Goal: Task Accomplishment & Management: Manage account settings

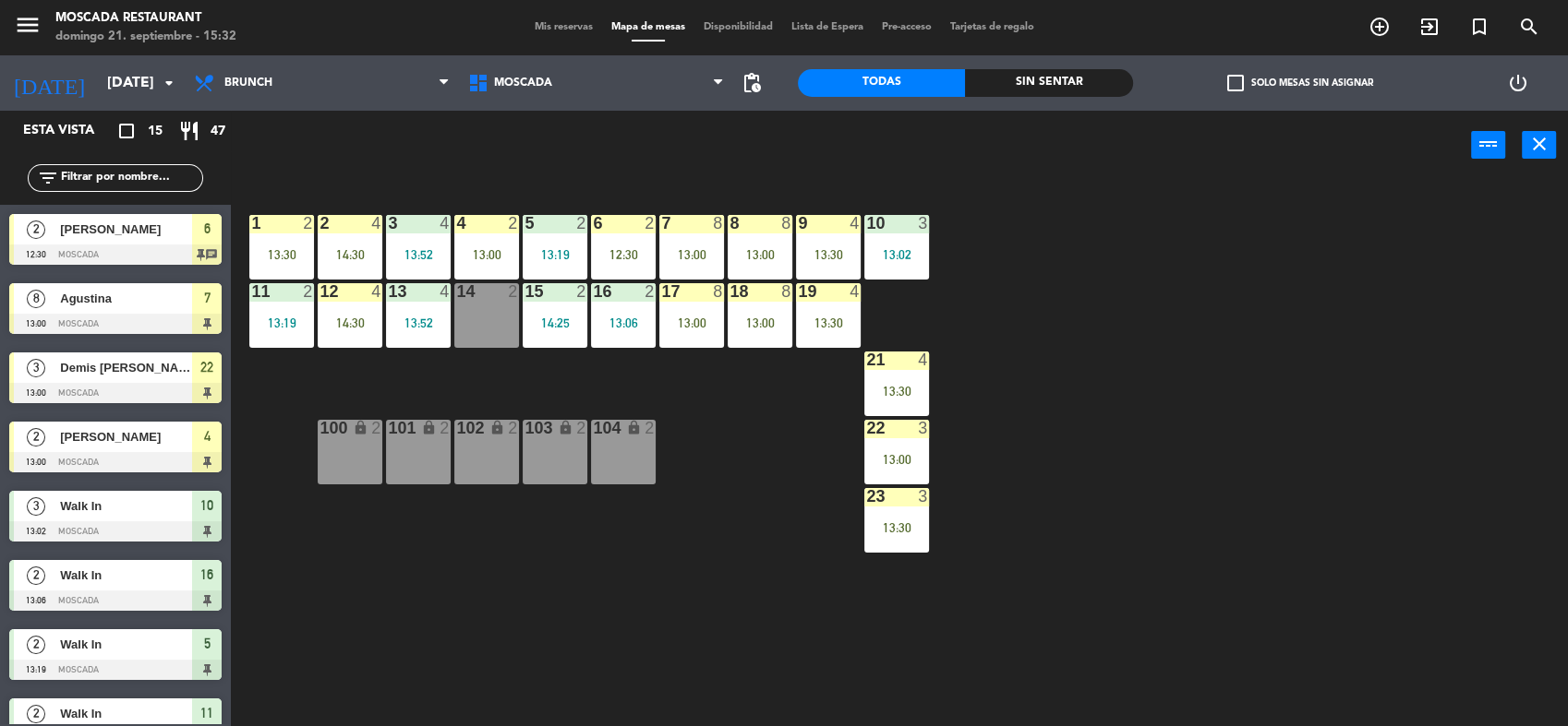
scroll to position [302, 0]
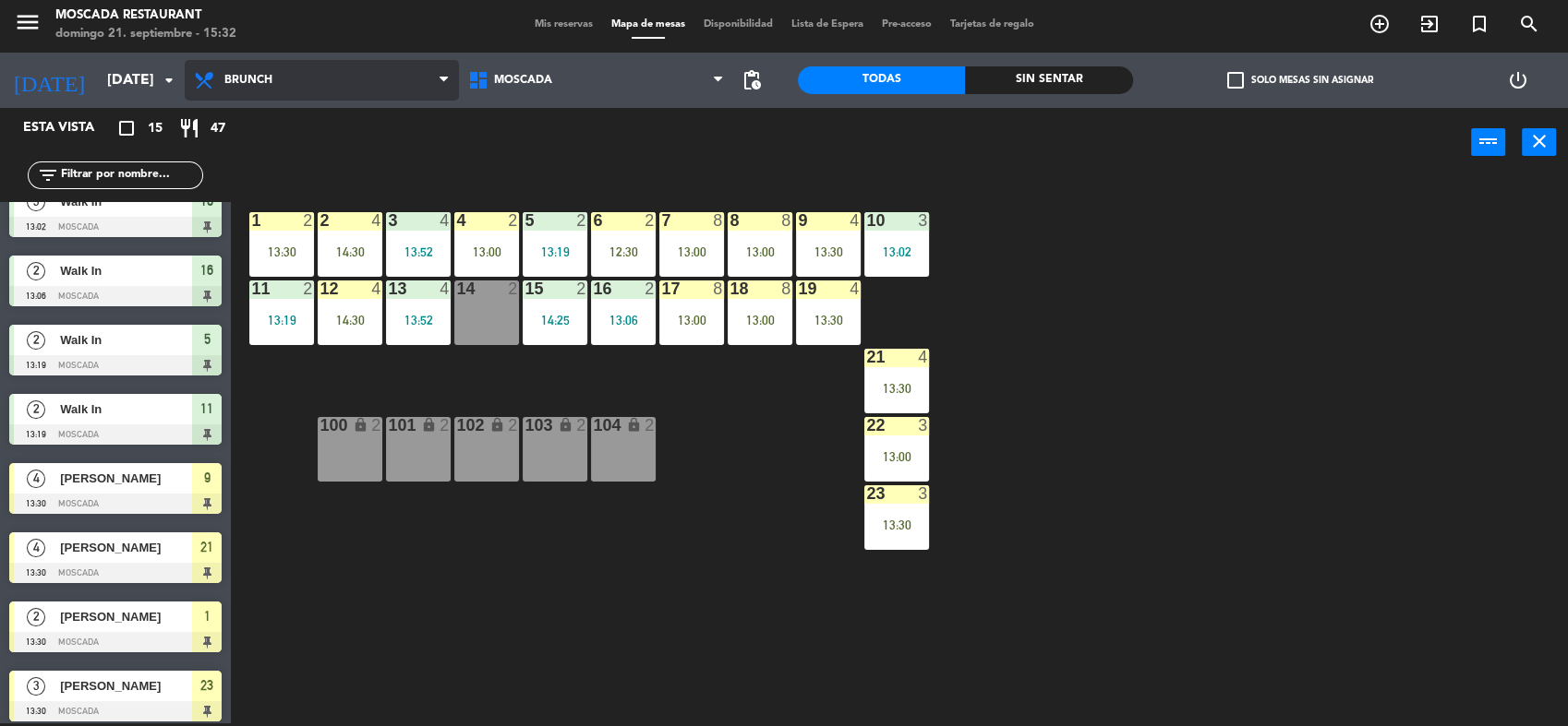
click at [234, 91] on span "Brunch" at bounding box center [322, 80] width 275 height 41
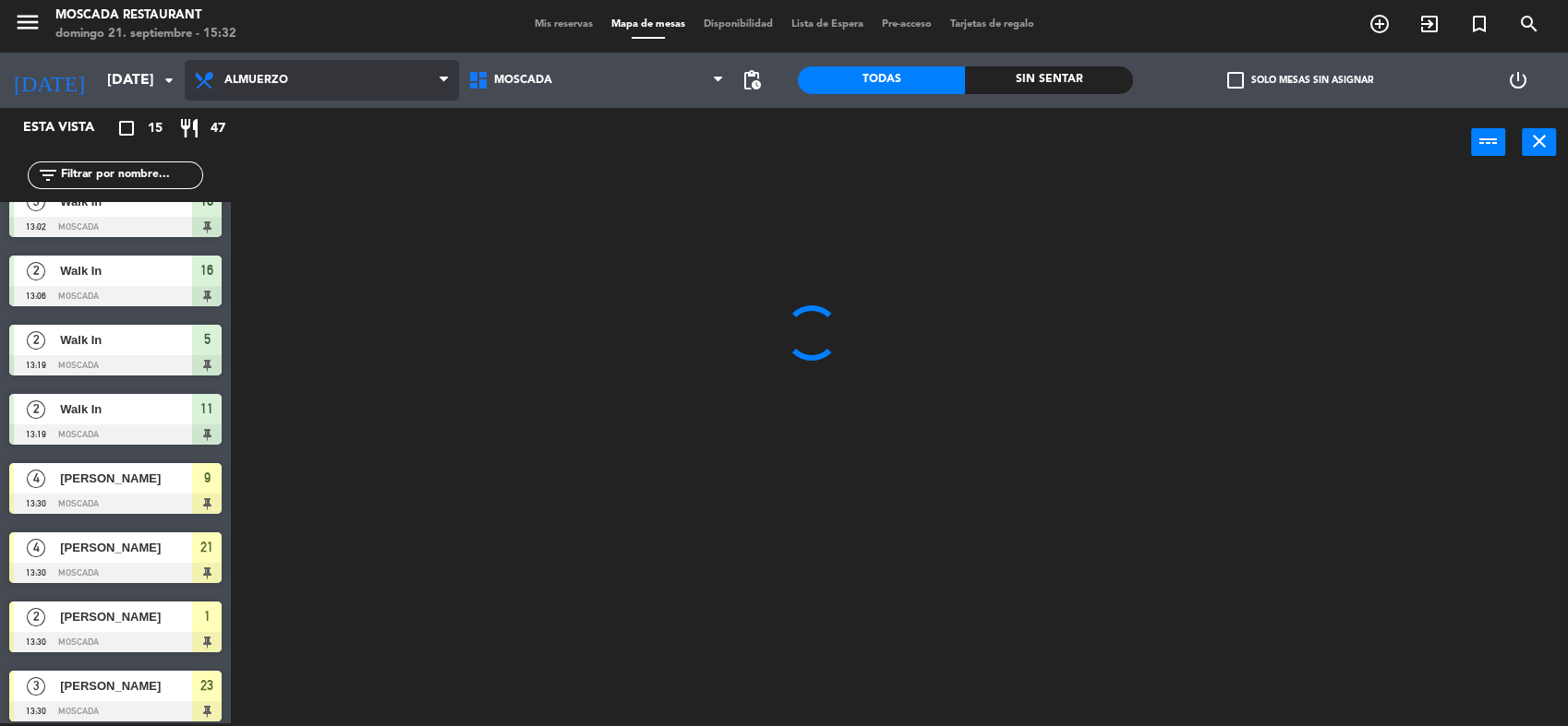
click at [356, 206] on ng-component "menu Moscada Restaurant [DATE] 21. septiembre - 15:32 Mis reservas Mapa de mesa…" at bounding box center [784, 361] width 1568 height 729
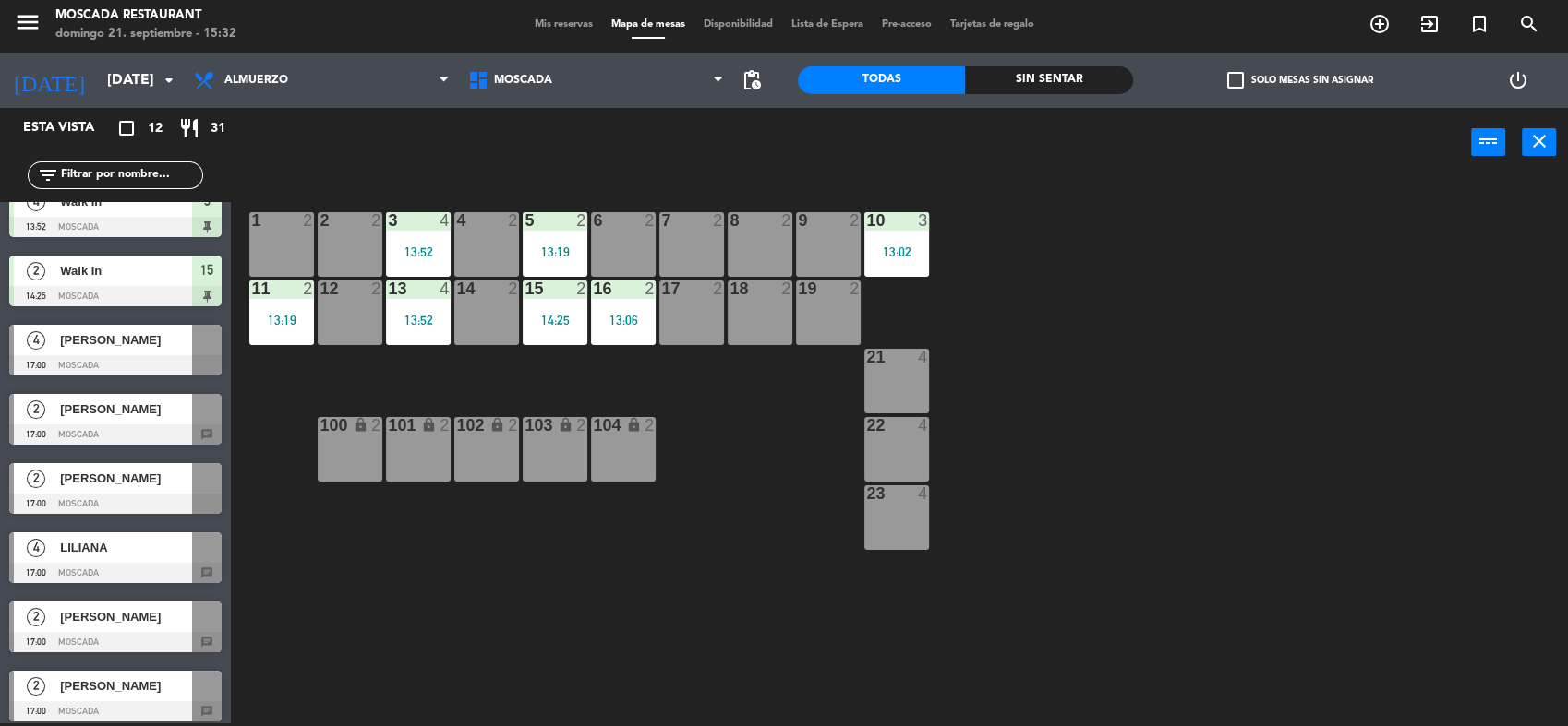
click at [549, 25] on span "Mis reservas" at bounding box center [563, 25] width 76 height 10
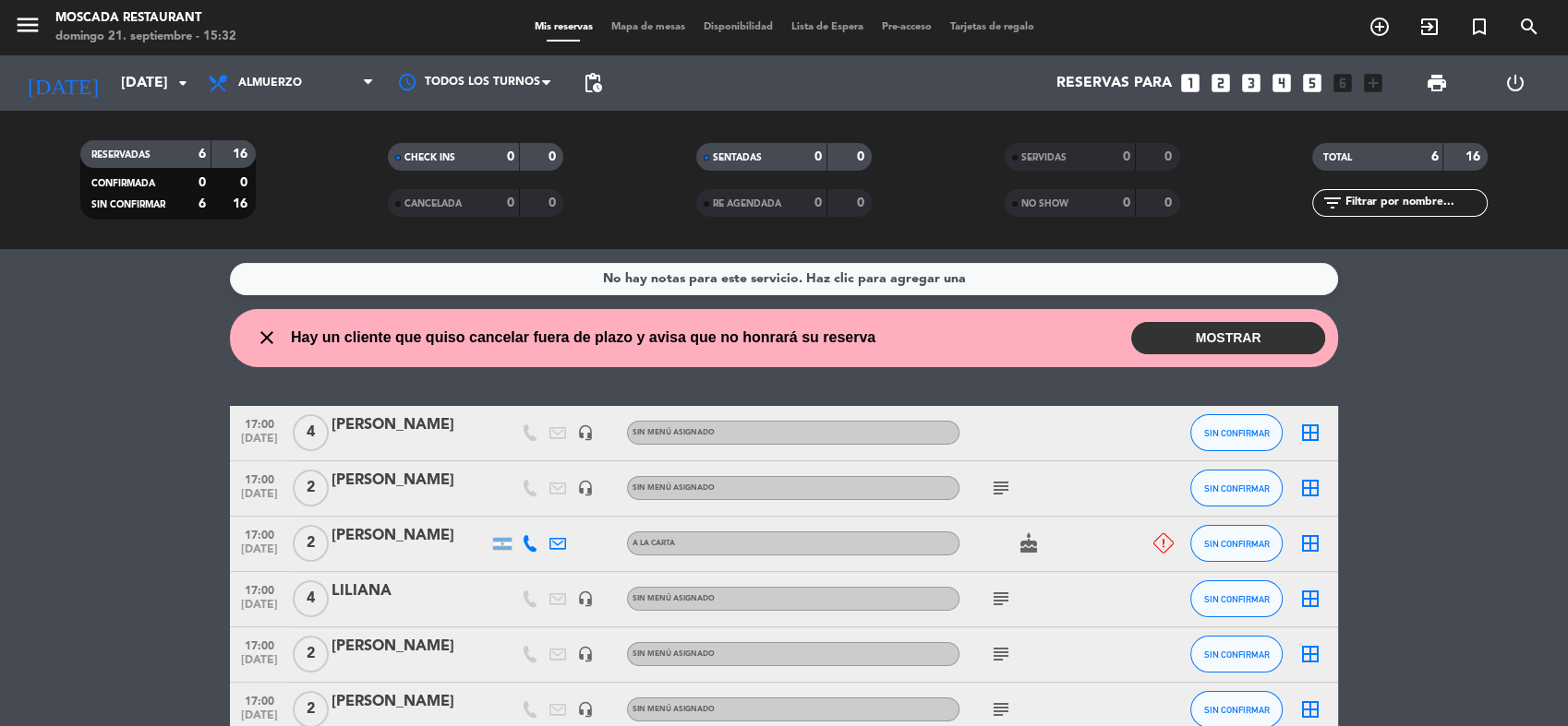
click at [1244, 346] on button "MOSTRAR" at bounding box center [1228, 338] width 194 height 32
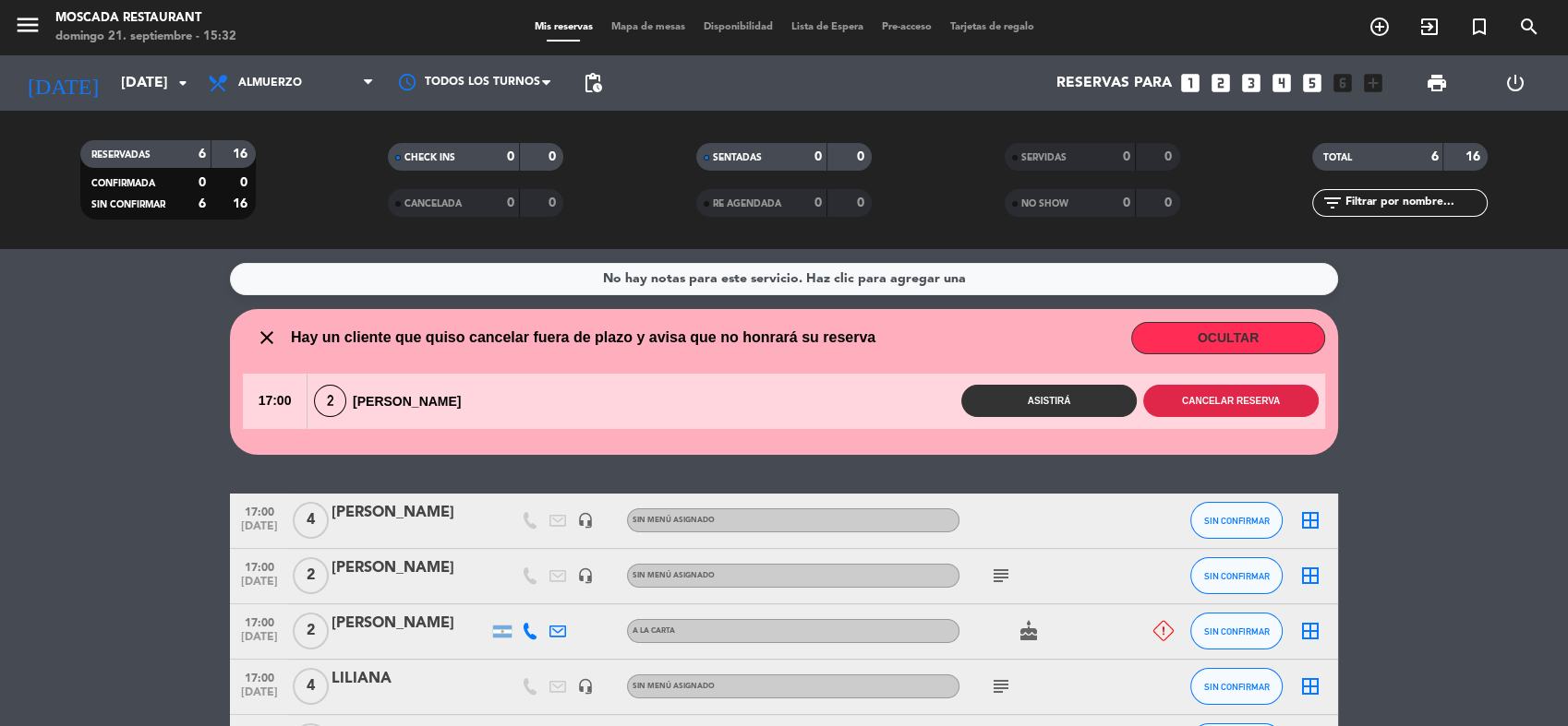
click at [1175, 394] on button "Cancelar reserva" at bounding box center [1231, 401] width 175 height 32
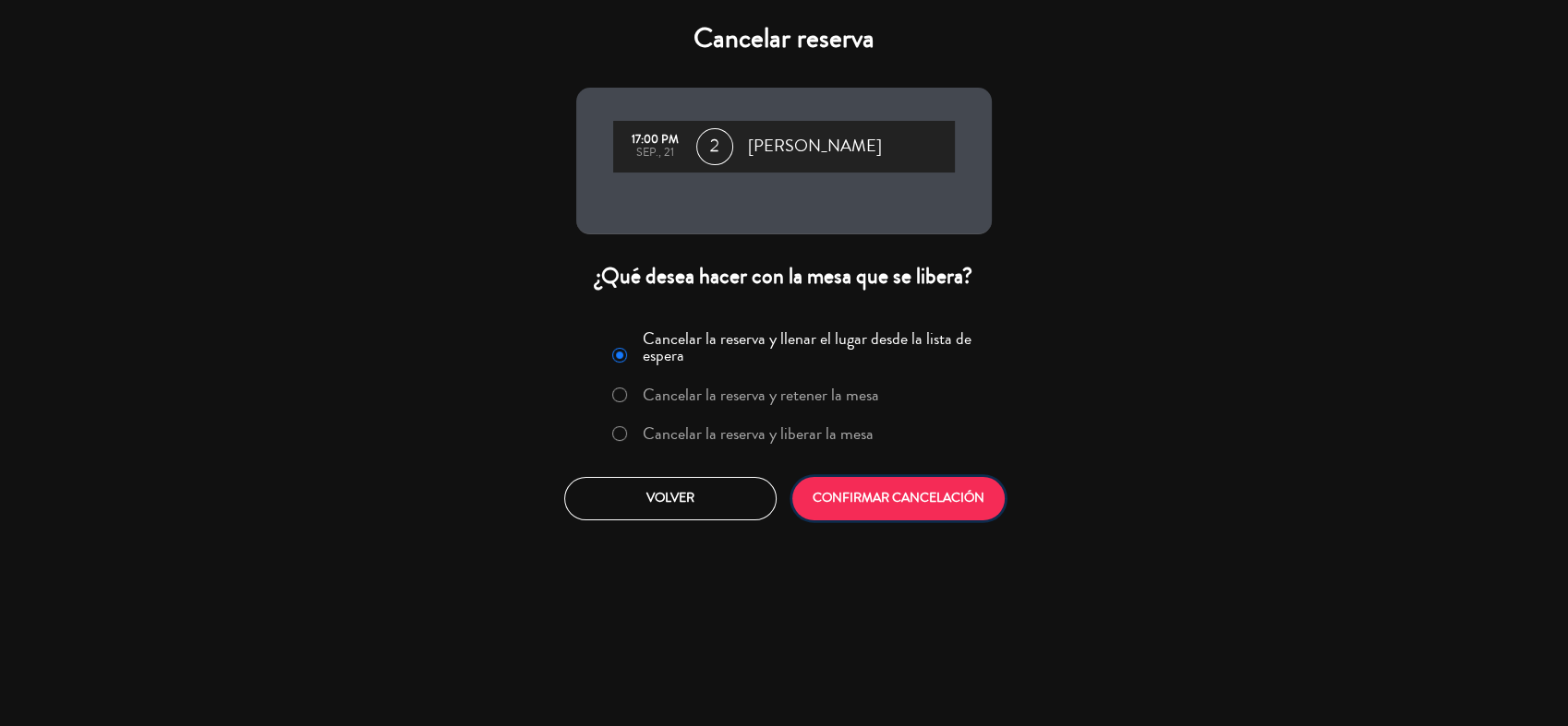
click at [918, 503] on button "CONFIRMAR CANCELACIÓN" at bounding box center [898, 499] width 212 height 43
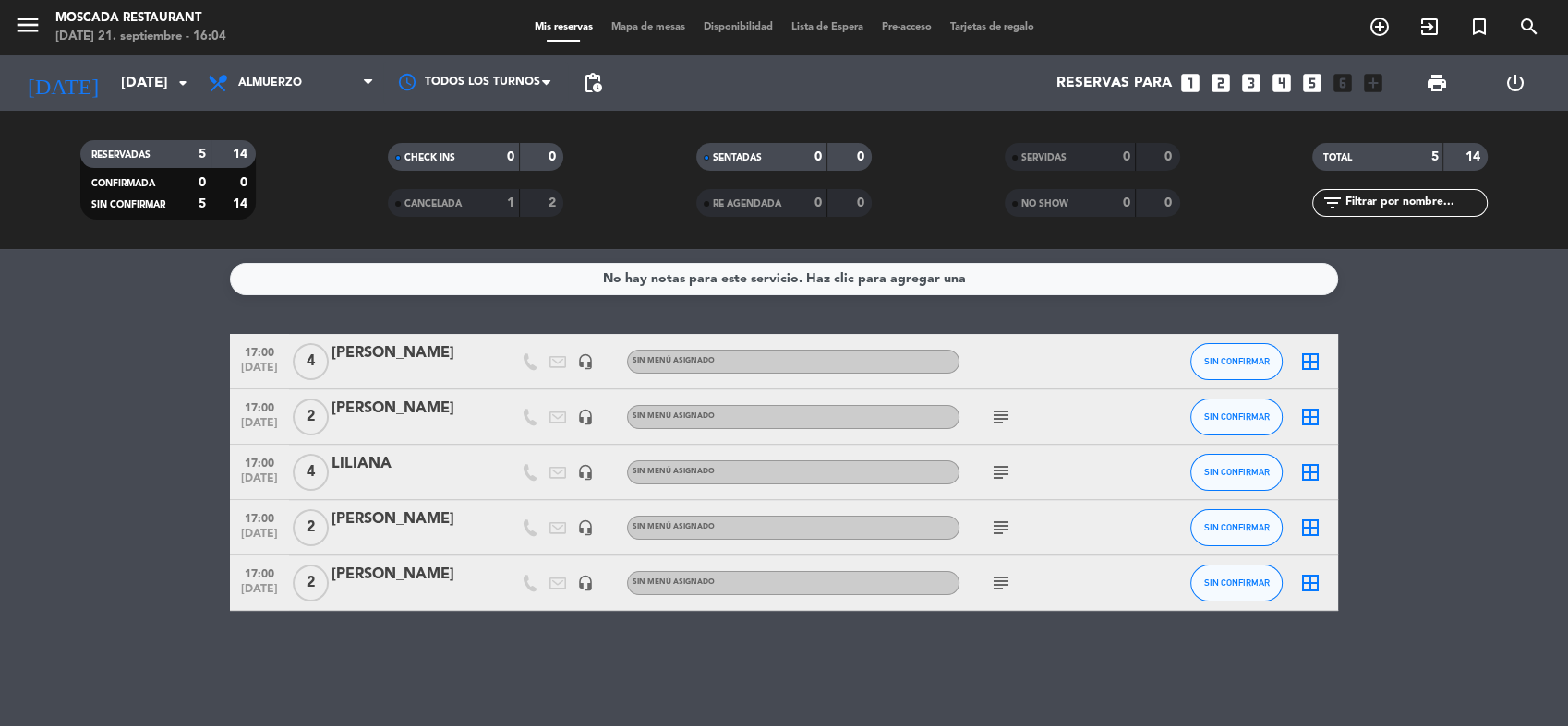
click at [1004, 472] on icon "subject" at bounding box center [1000, 471] width 22 height 22
click at [1064, 613] on div "No hay notas para este servicio. Haz clic para agregar una 17:00 [DATE] 4 [PERS…" at bounding box center [784, 487] width 1568 height 477
click at [1435, 321] on div "No hay notas para este servicio. Haz clic para agregar una 17:00 [DATE] 4 [PERS…" at bounding box center [784, 487] width 1568 height 477
click at [325, 81] on span "Almuerzo" at bounding box center [291, 83] width 185 height 41
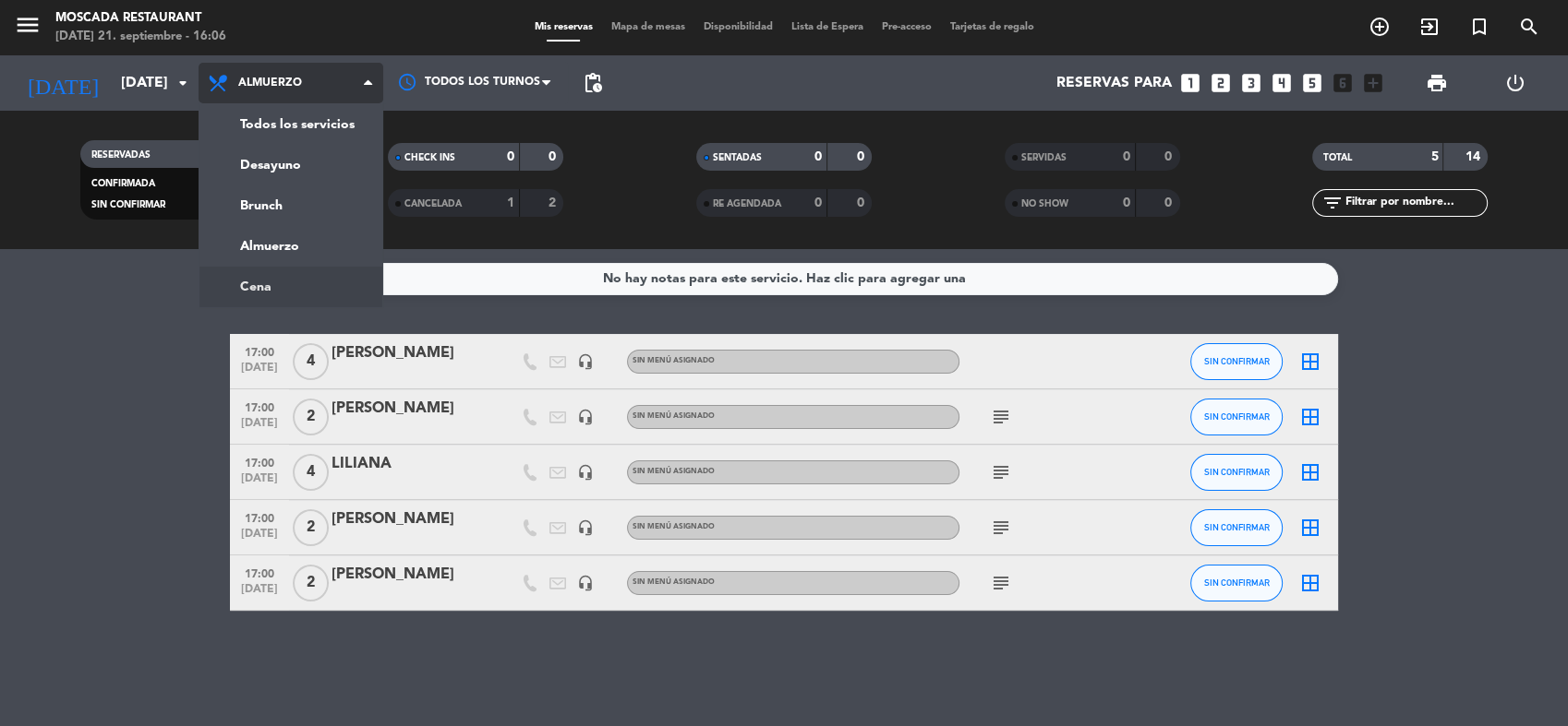
click at [311, 284] on ng-component "menu Moscada Restaurant [DATE] 21. septiembre - 16:06 Mis reservas Mapa de mesa…" at bounding box center [784, 363] width 1568 height 726
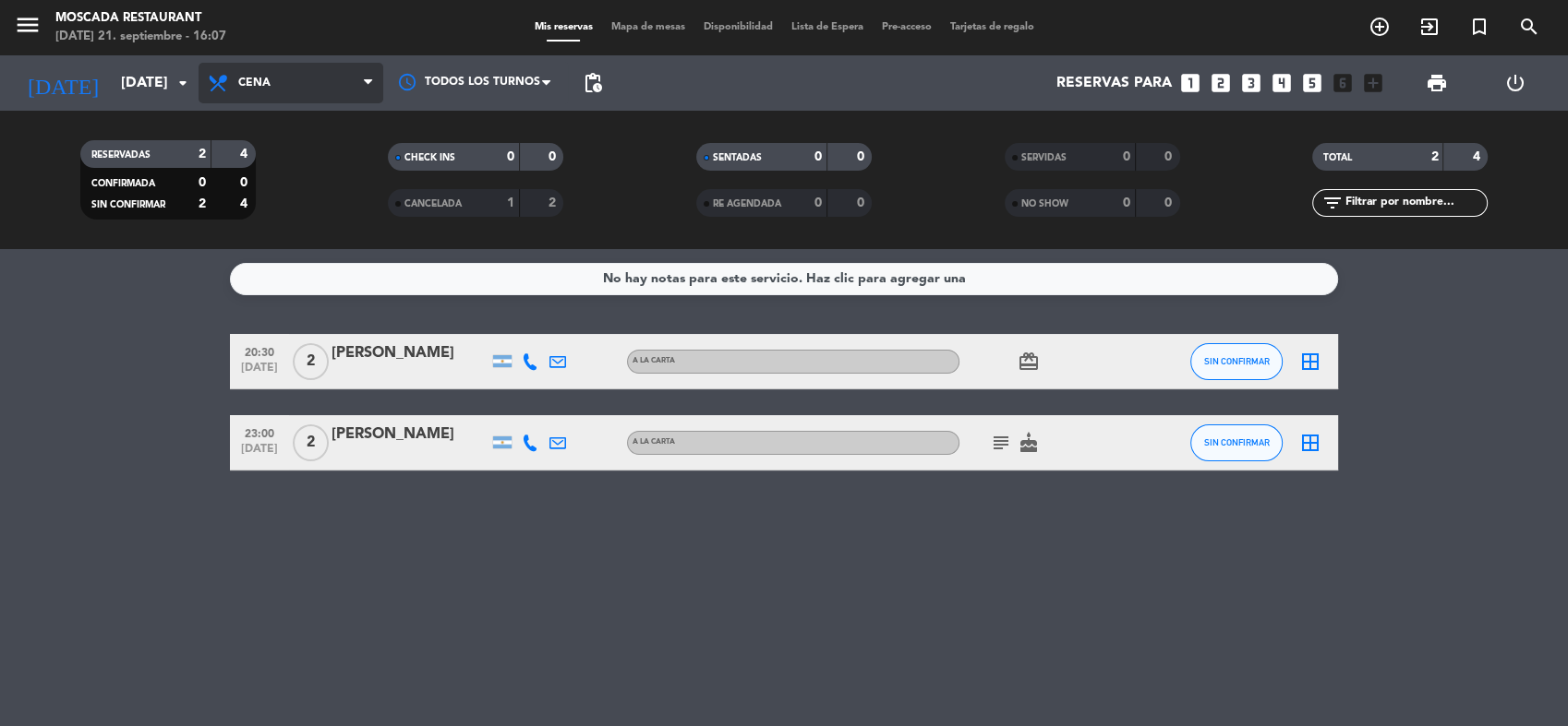
click at [268, 83] on span "Cena" at bounding box center [255, 83] width 32 height 13
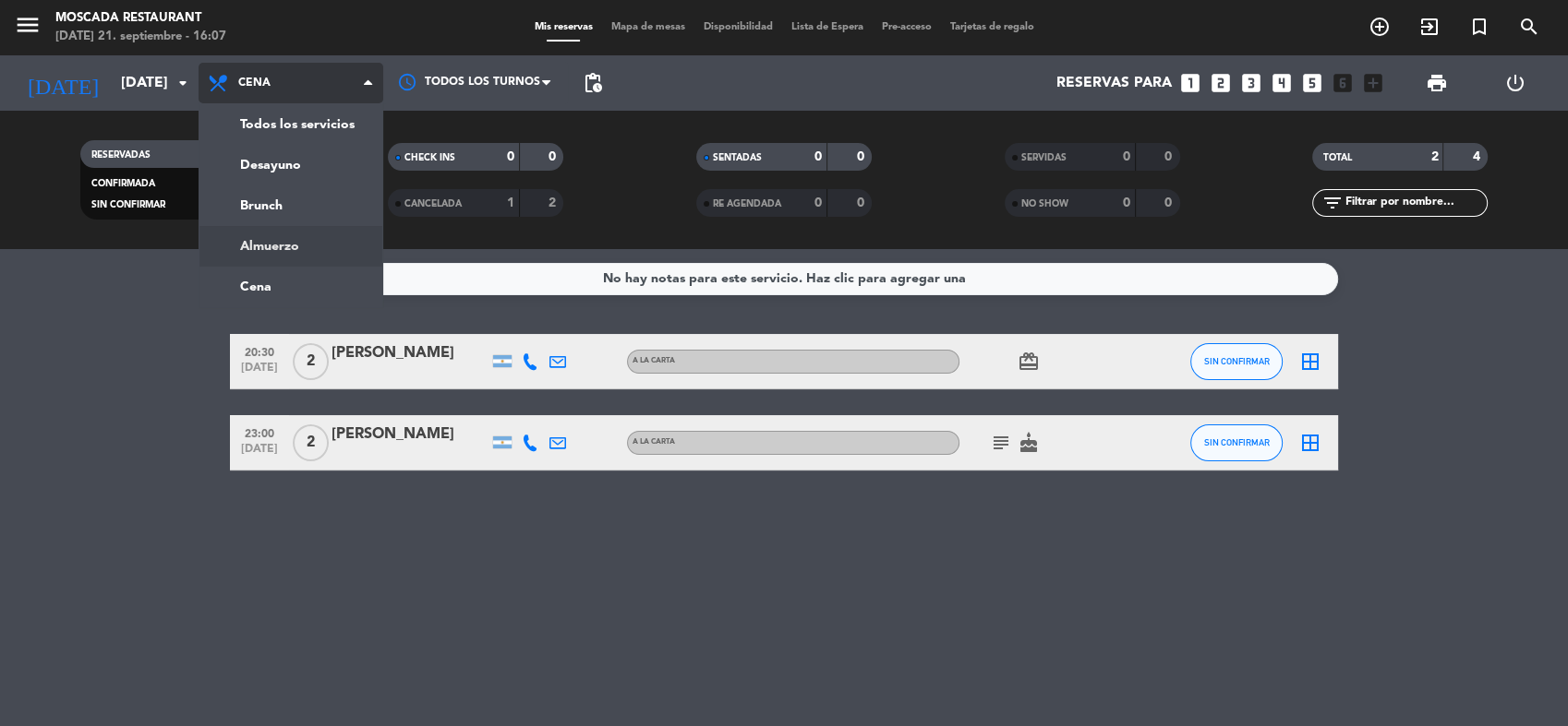
click at [314, 247] on div "menu Moscada Restaurant [DATE] 21. septiembre - 16:07 Mis reservas Mapa de mesa…" at bounding box center [784, 124] width 1568 height 249
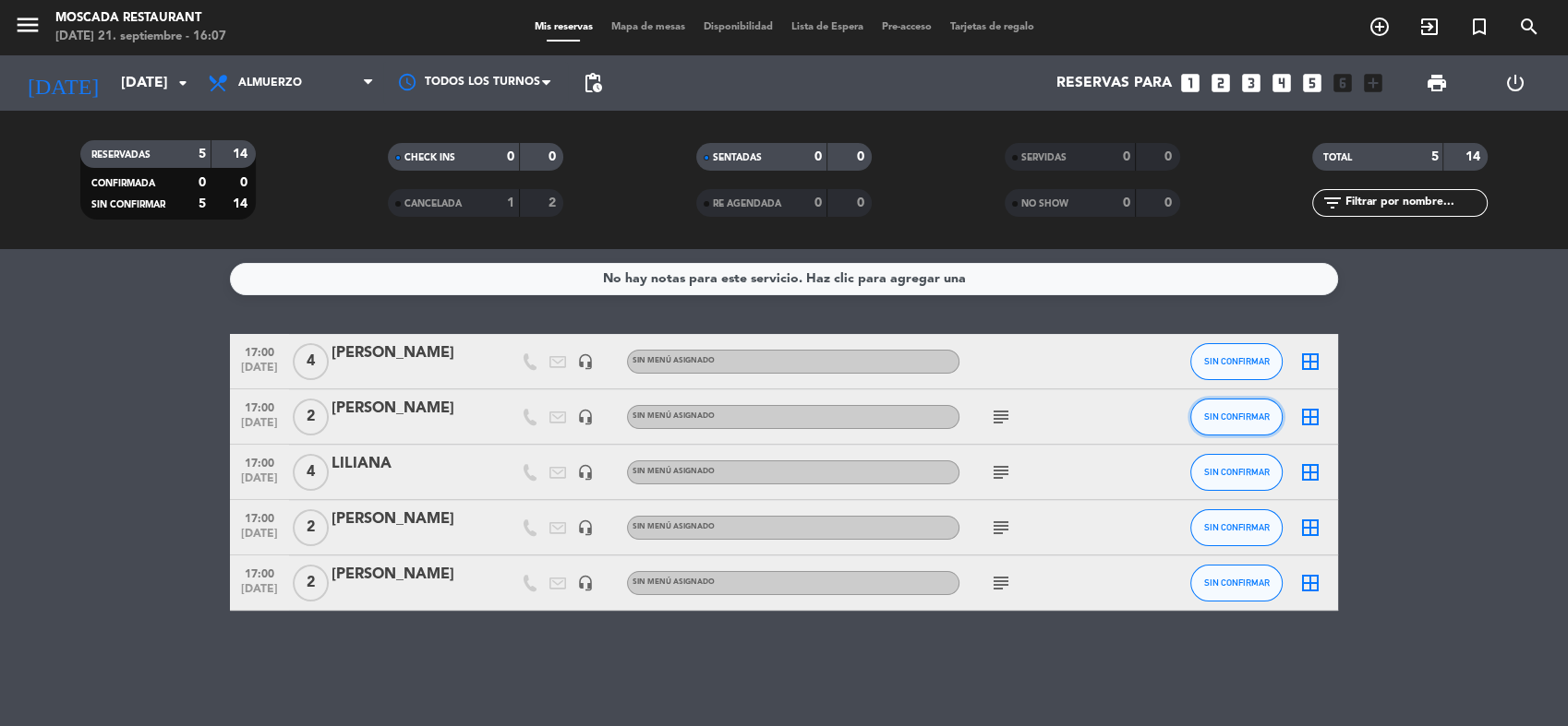
click at [1197, 411] on button "SIN CONFIRMAR" at bounding box center [1237, 417] width 92 height 37
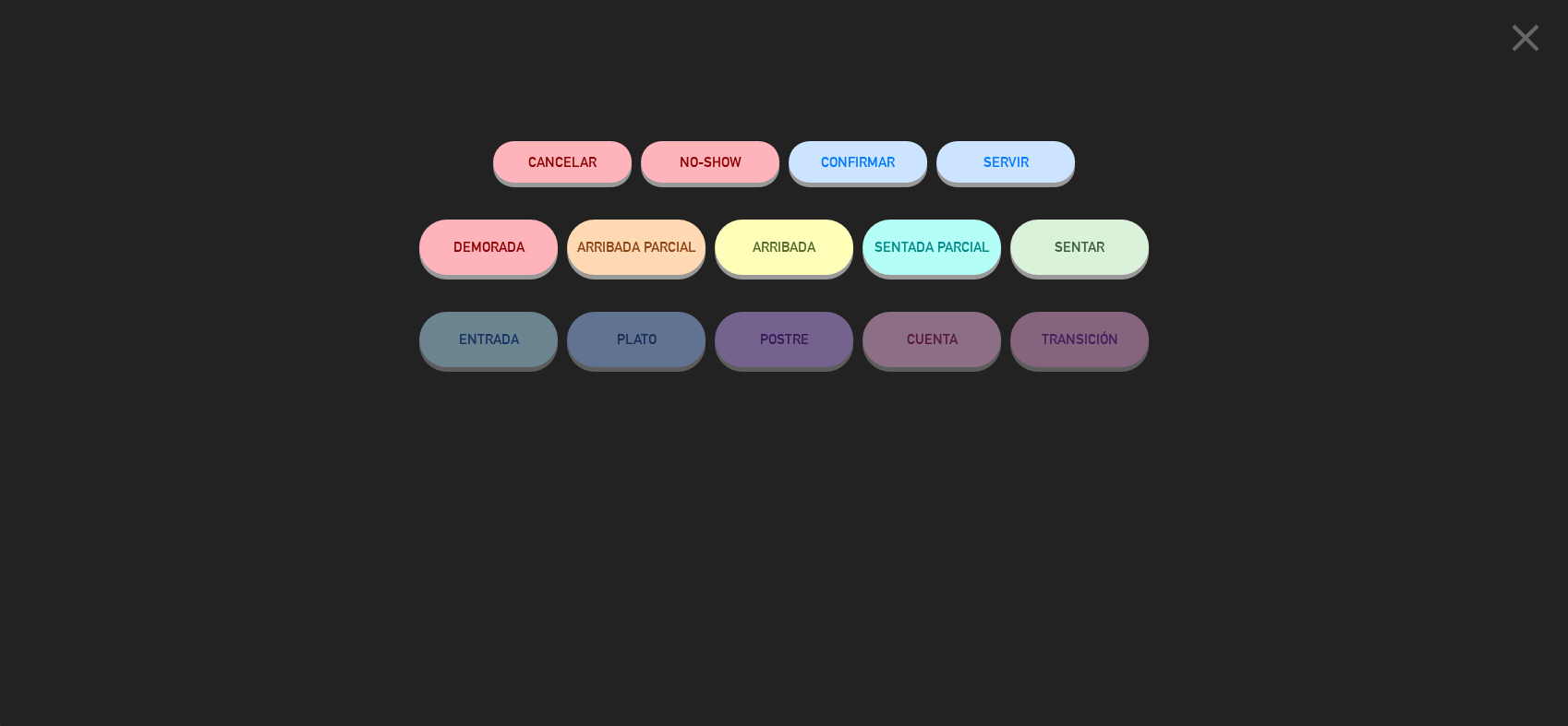
click at [789, 231] on button "ARRIBADA" at bounding box center [784, 247] width 139 height 56
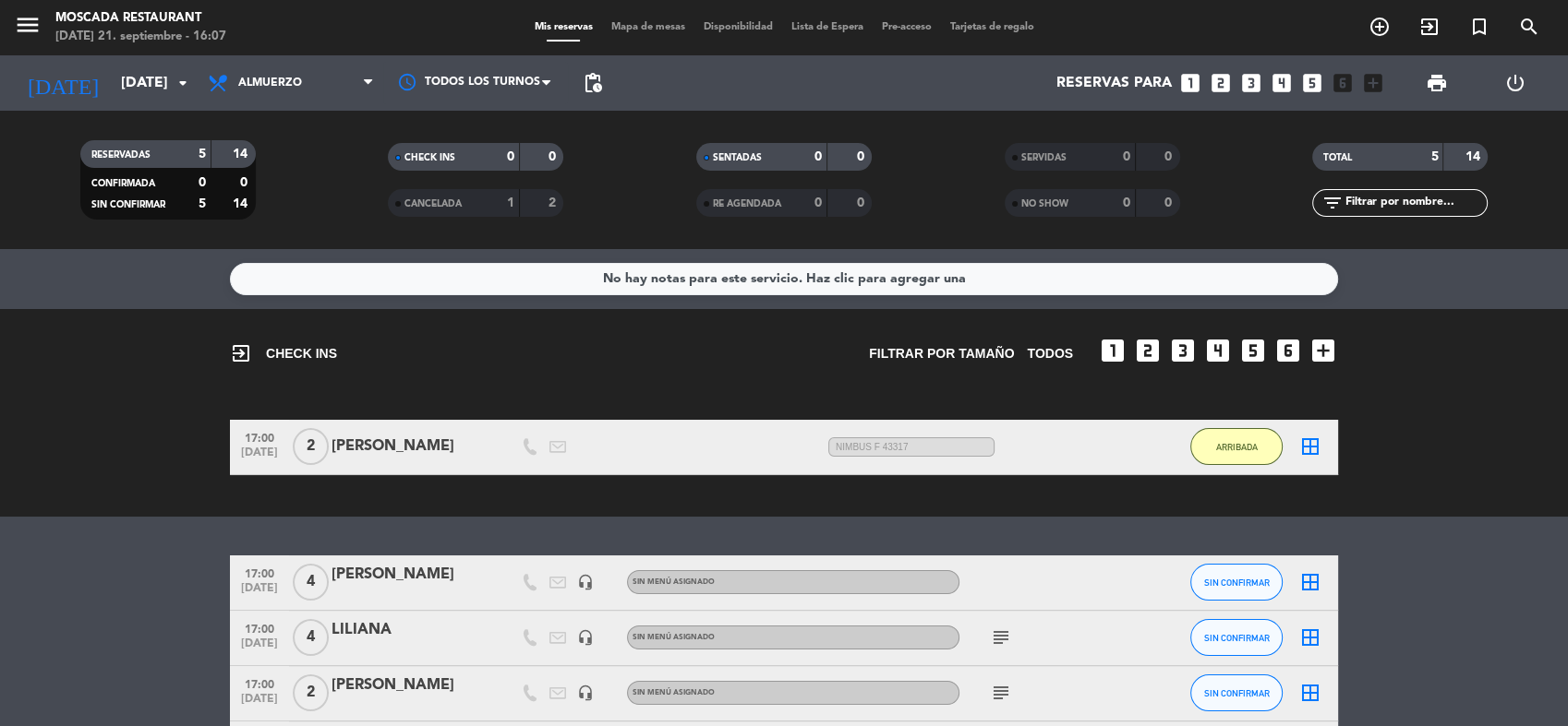
scroll to position [143, 0]
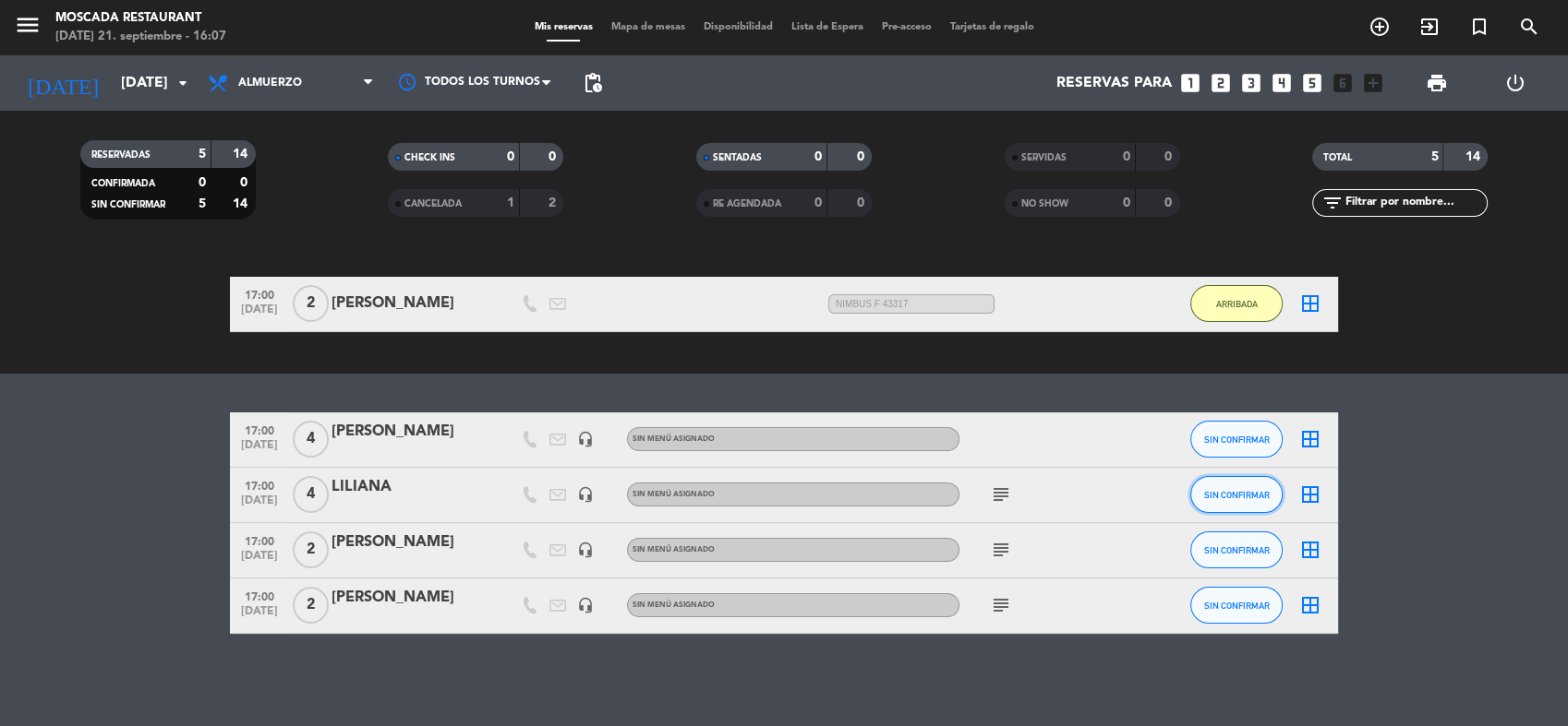
click at [1256, 500] on span "SIN CONFIRMAR" at bounding box center [1238, 495] width 66 height 10
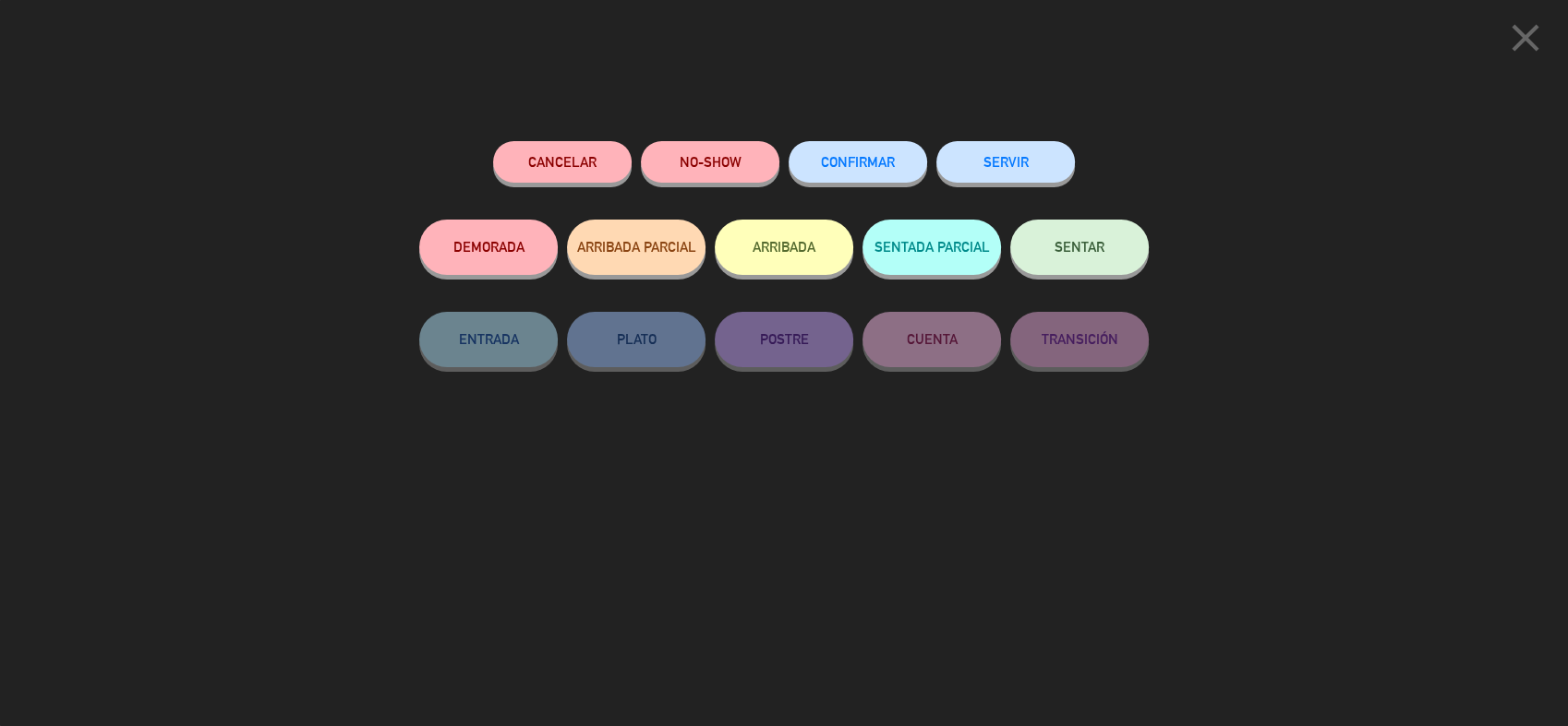
click at [776, 222] on button "ARRIBADA" at bounding box center [784, 247] width 139 height 56
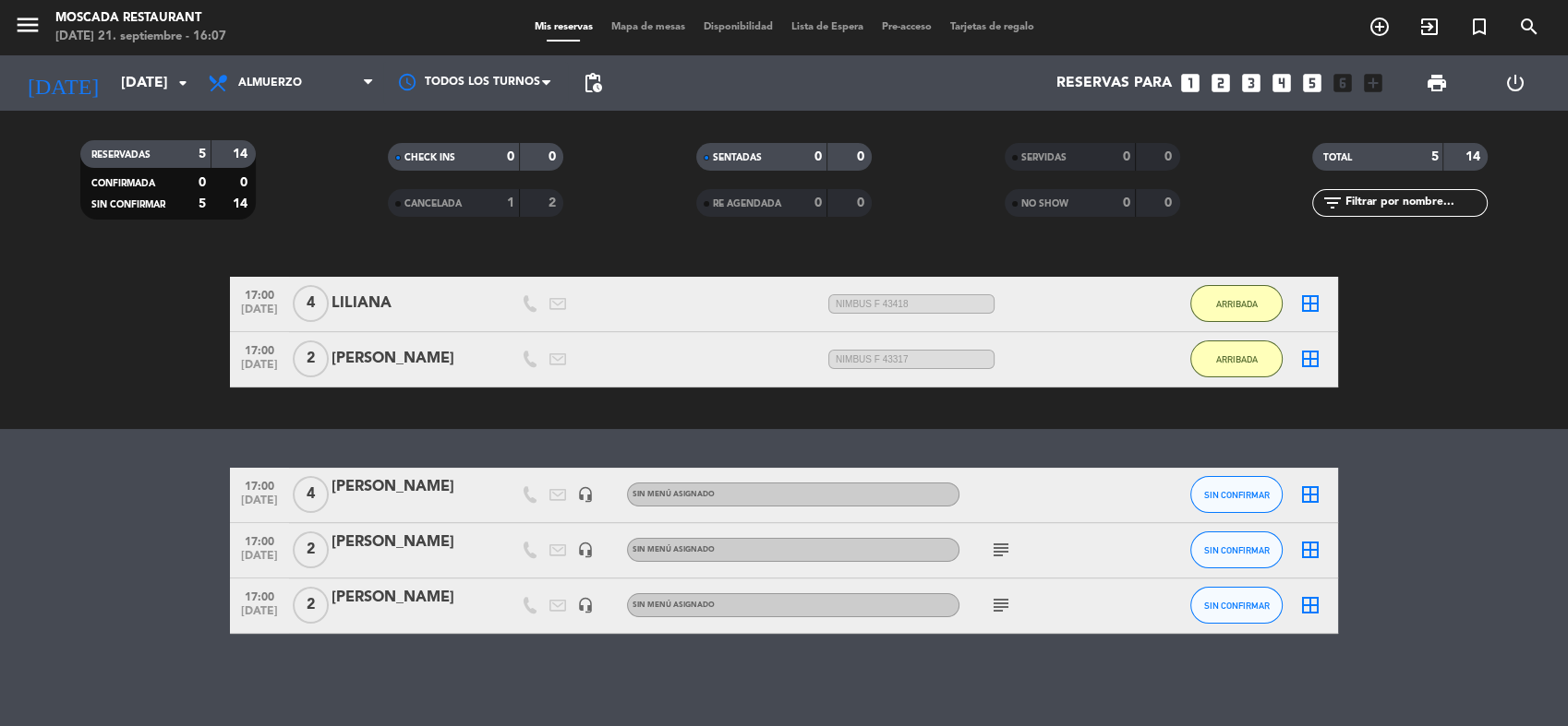
click at [1386, 430] on div "No hay notas para este servicio. Haz clic para agregar una exit_to_app CHECK IN…" at bounding box center [784, 487] width 1568 height 477
click at [148, 487] on bookings-row "17:00 [DATE] 4 [PERSON_NAME] headset_mic Sin menú asignado SIN CONFIRMAR border…" at bounding box center [784, 551] width 1568 height 166
click at [631, 437] on div "No hay notas para este servicio. Haz clic para agregar una exit_to_app CHECK IN…" at bounding box center [784, 487] width 1568 height 477
click at [818, 438] on div "No hay notas para este servicio. Haz clic para agregar una exit_to_app CHECK IN…" at bounding box center [784, 487] width 1568 height 477
click at [812, 422] on div "exit_to_app CHECK INS Filtrar por tamaño TODOS looks_one looks_two looks_3 look…" at bounding box center [784, 297] width 1568 height 263
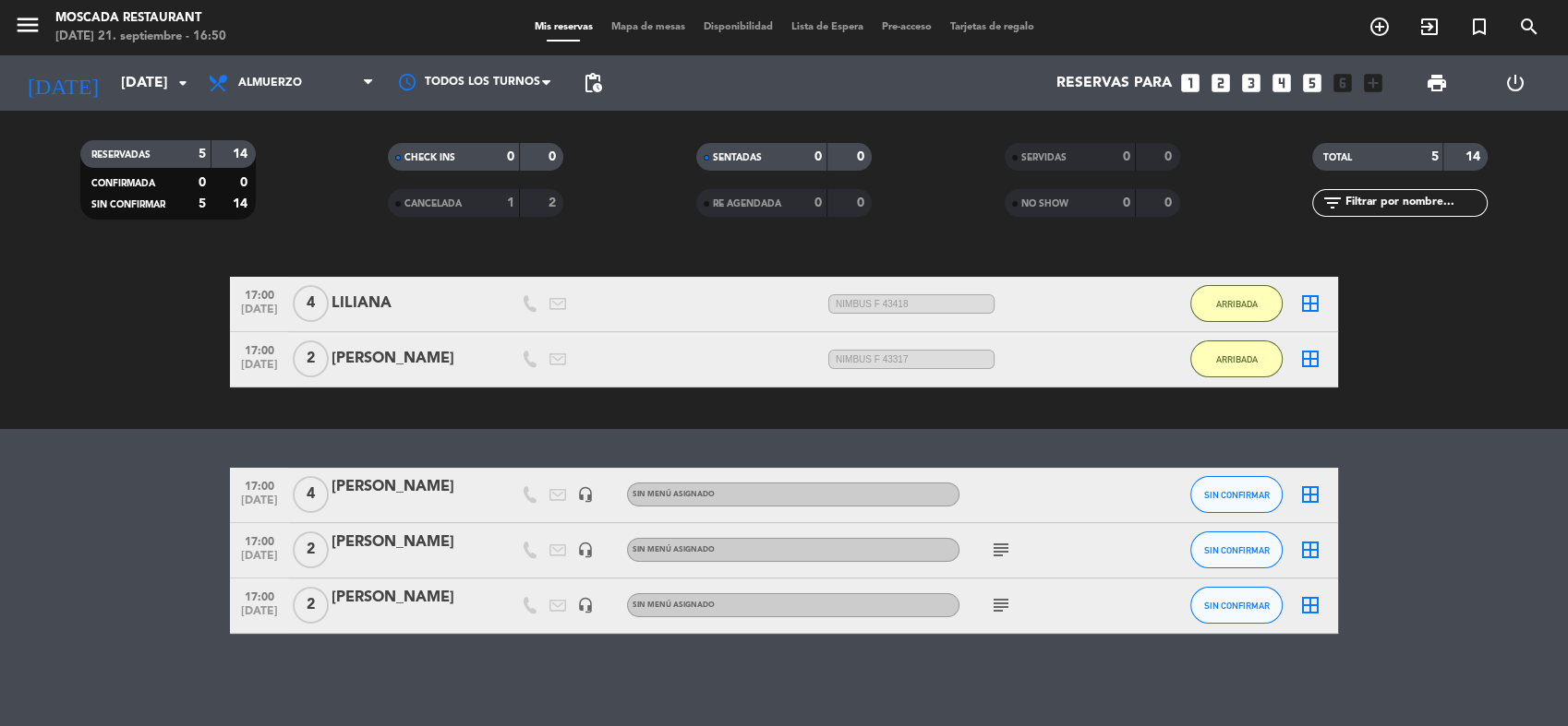
drag, startPoint x: 912, startPoint y: 361, endPoint x: 883, endPoint y: 364, distance: 29.2
click at [883, 364] on span "NIMBUS F 43317" at bounding box center [911, 359] width 166 height 20
copy span "43317"
click at [1258, 355] on button "ARRIBADA" at bounding box center [1237, 358] width 92 height 37
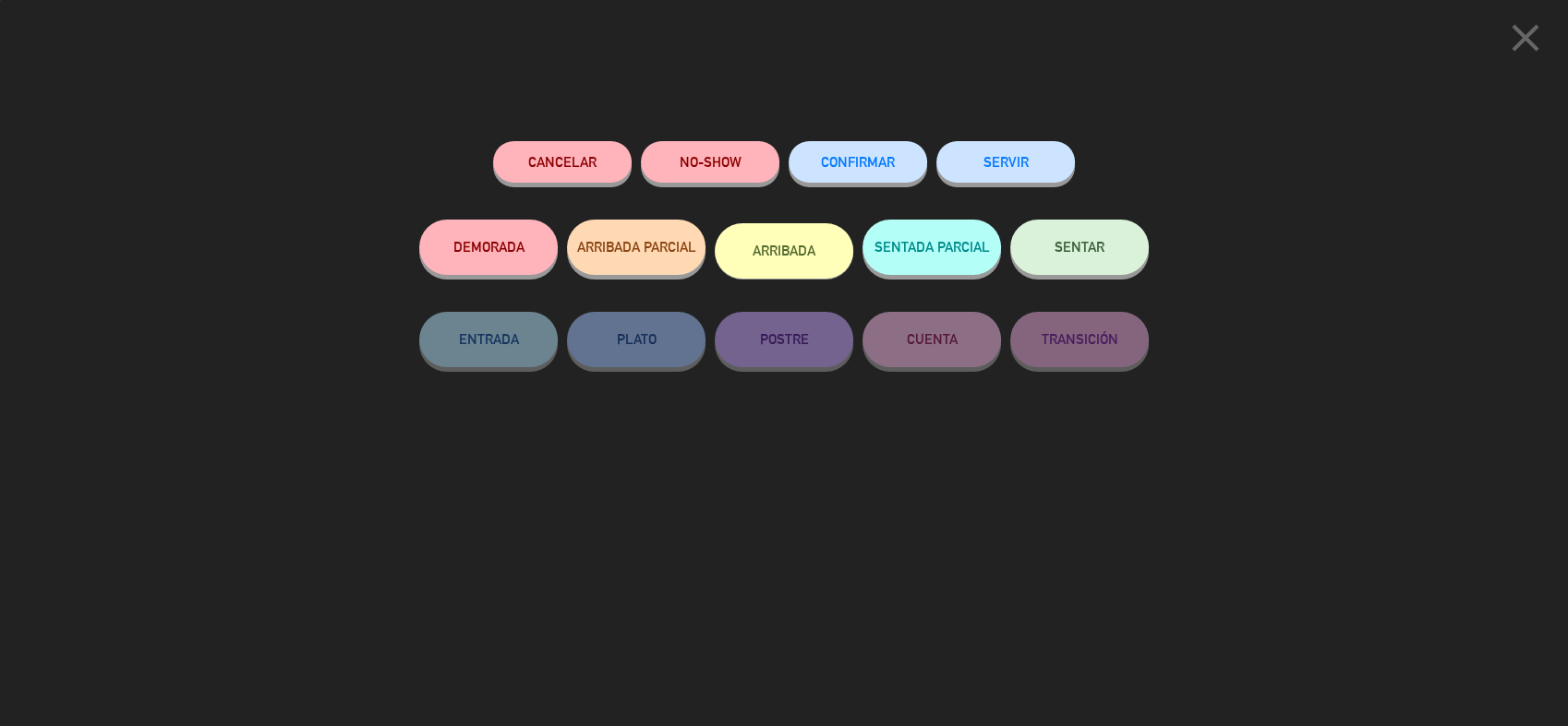
click at [975, 168] on button "SERVIR" at bounding box center [1006, 162] width 139 height 41
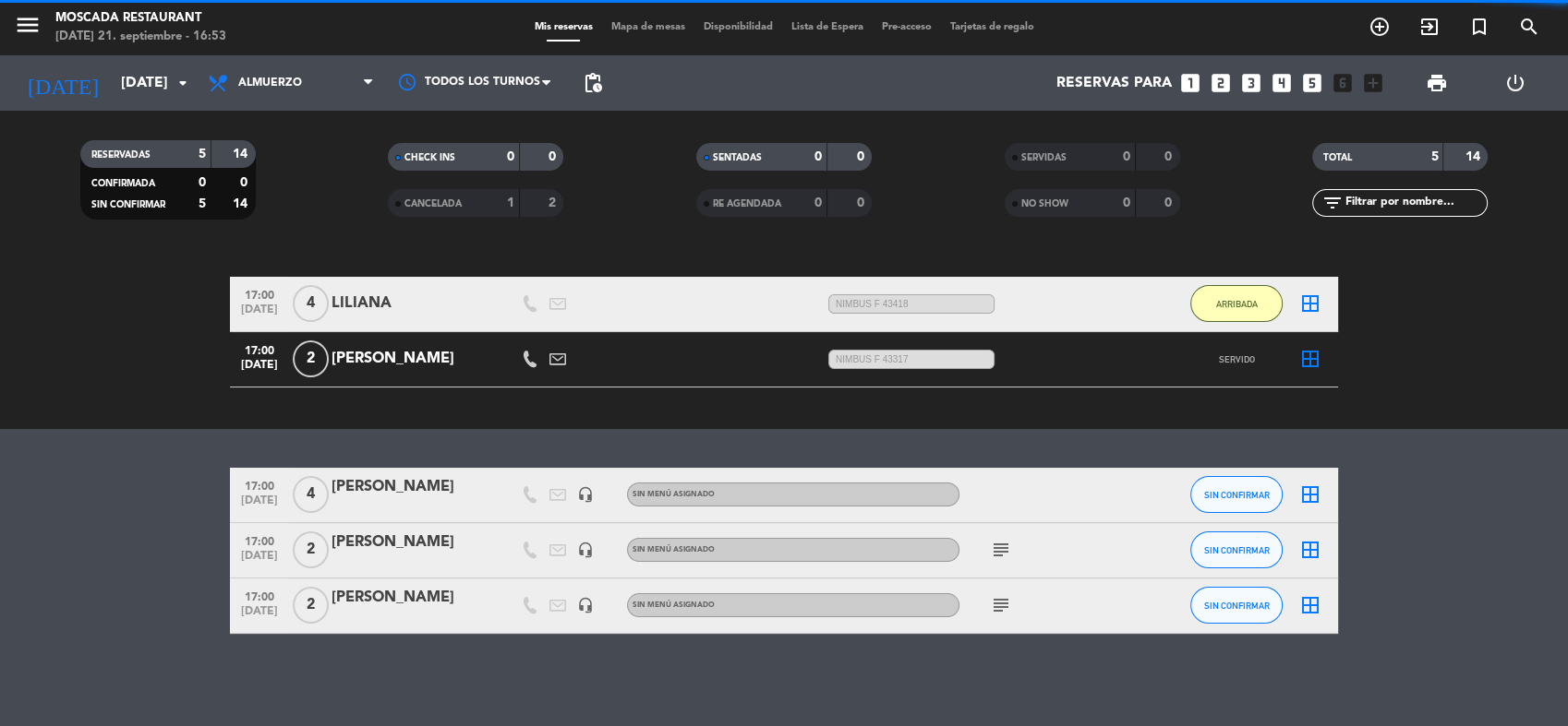
scroll to position [88, 0]
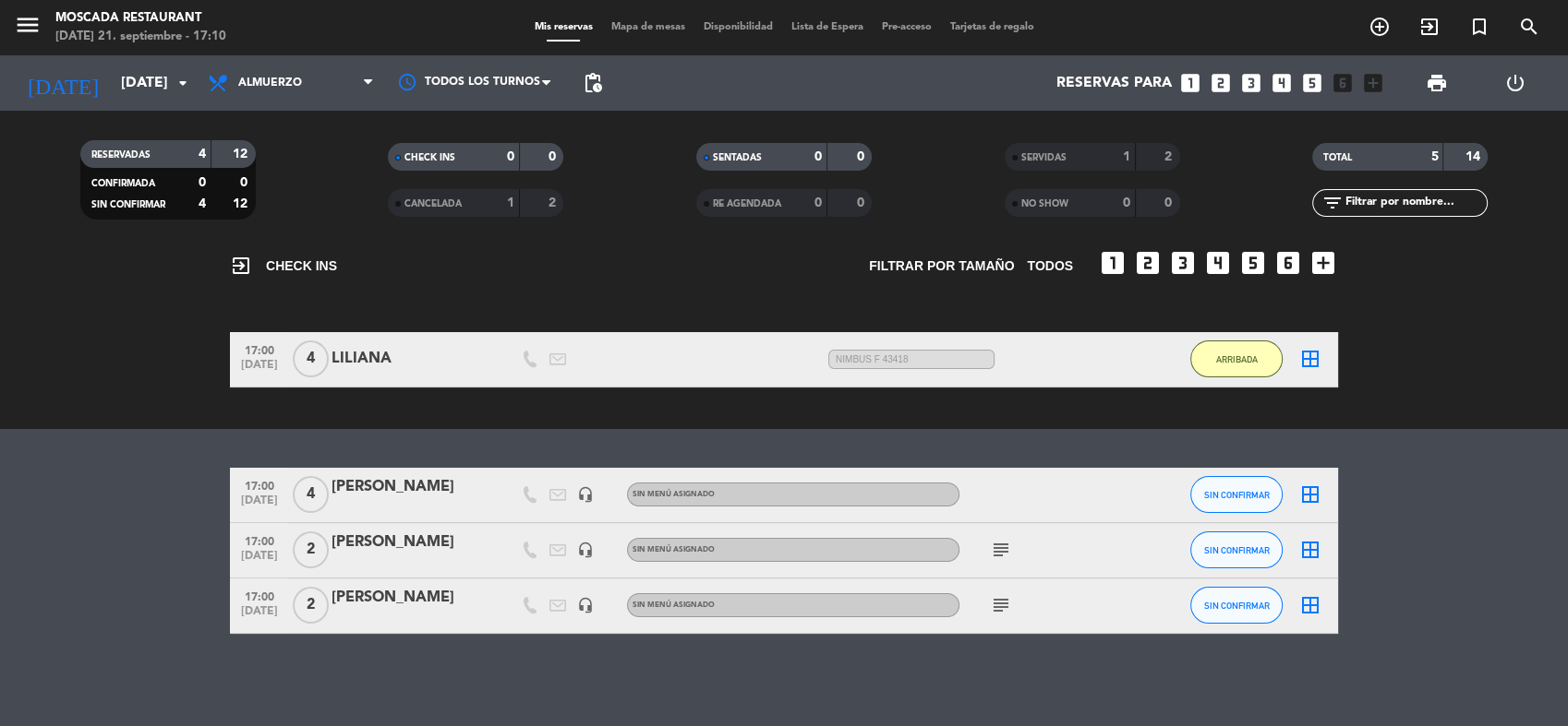
click at [203, 34] on div "[DATE] 21. septiembre - 17:10" at bounding box center [141, 37] width 171 height 19
click at [259, 70] on span "Almuerzo" at bounding box center [291, 83] width 185 height 41
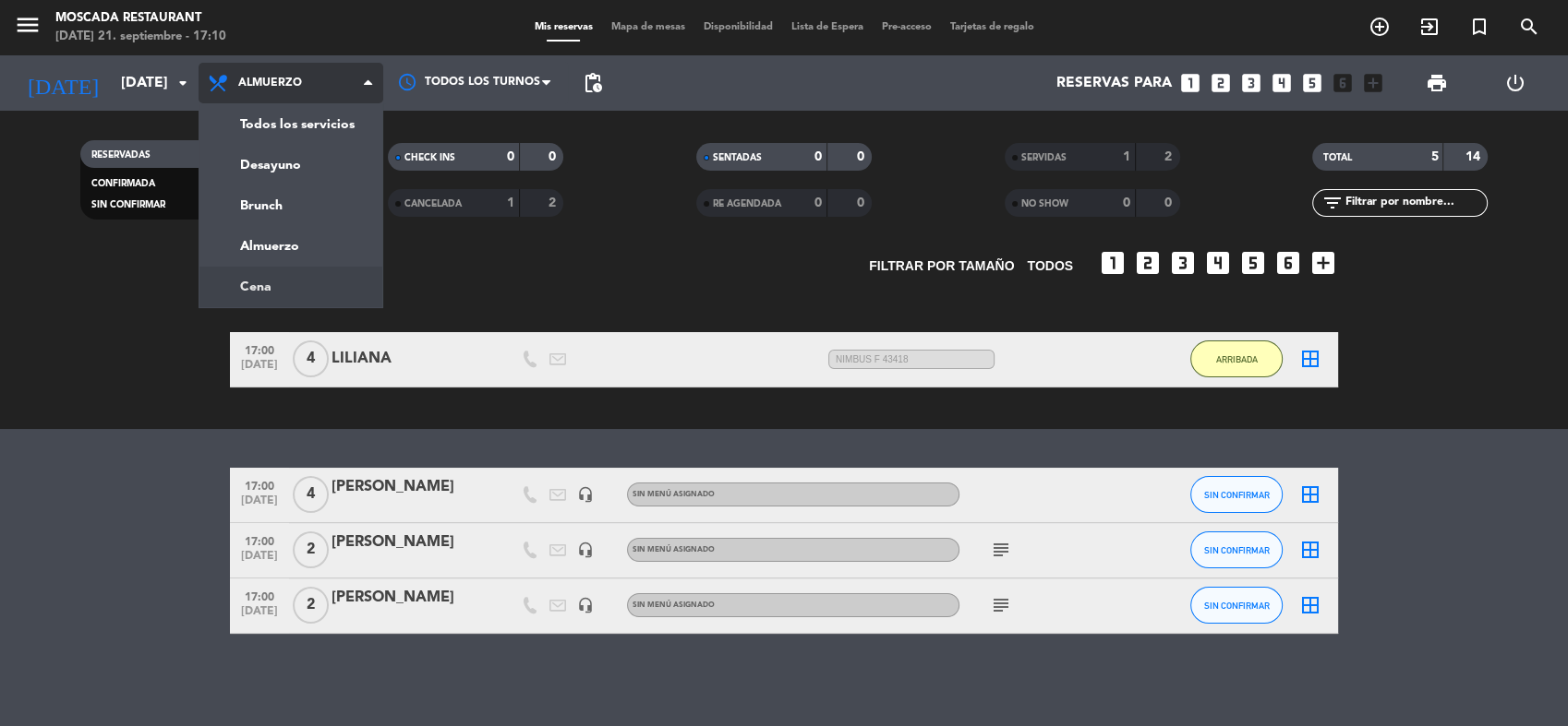
click at [240, 273] on ng-component "menu Moscada Restaurant [DATE] 21. septiembre - 17:10 Mis reservas Mapa de mesa…" at bounding box center [784, 363] width 1568 height 726
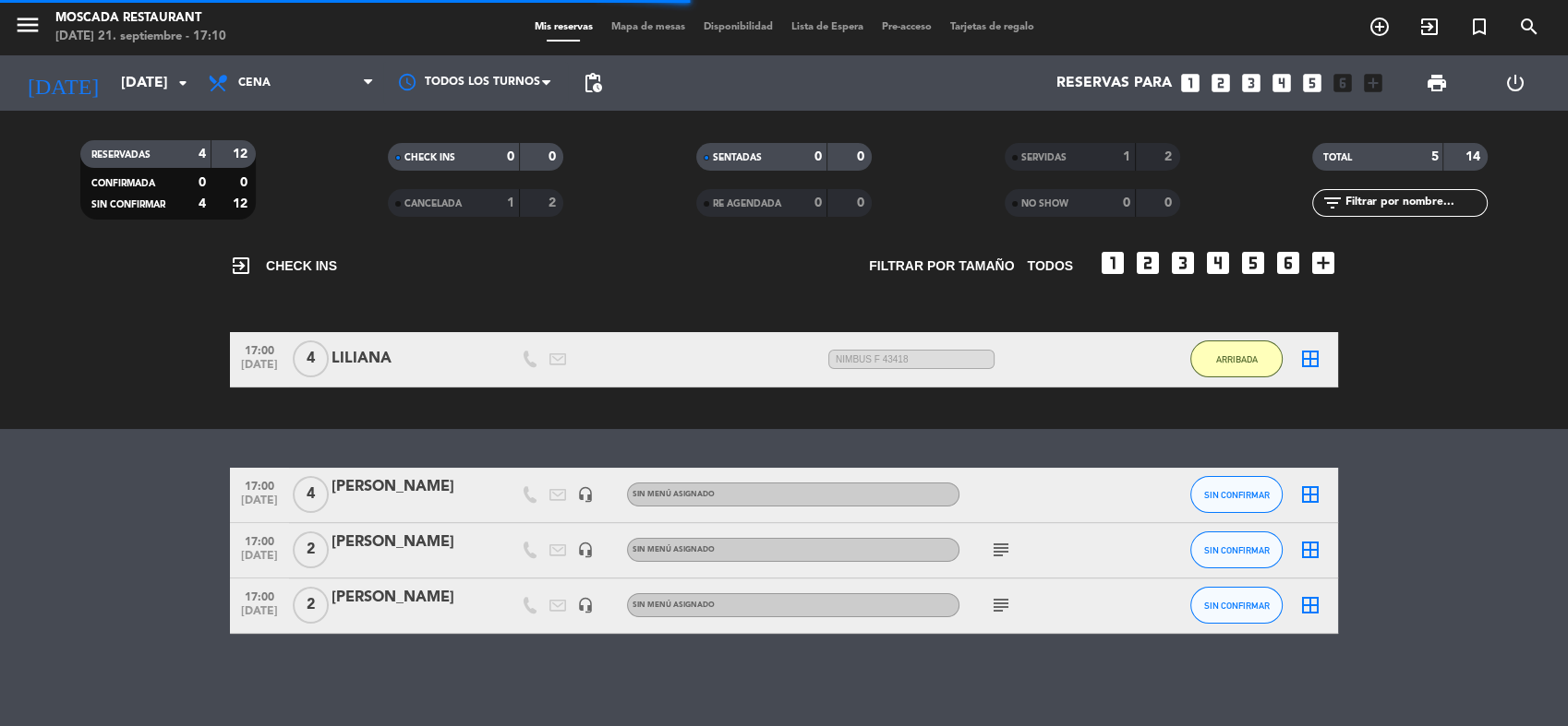
scroll to position [0, 0]
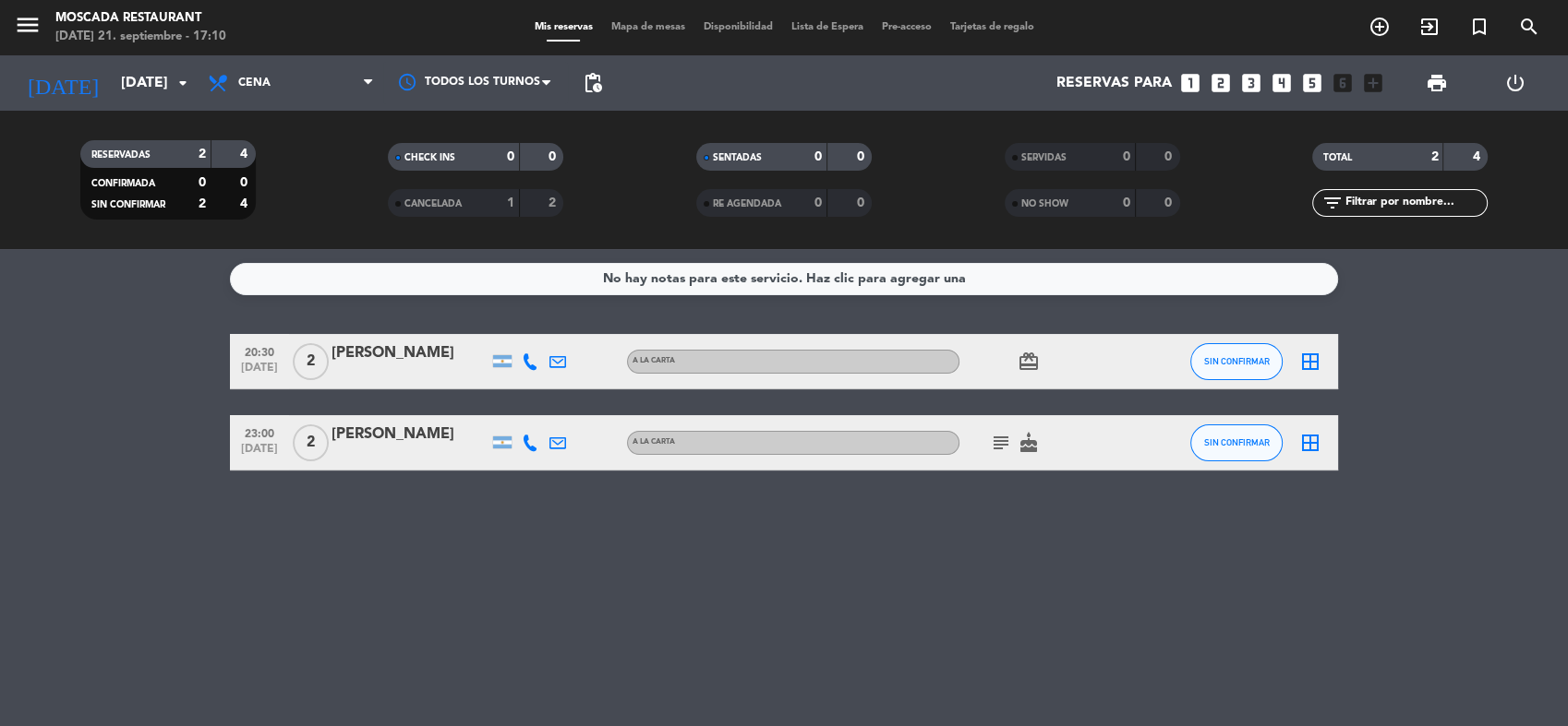
click at [1001, 437] on icon "subject" at bounding box center [1000, 442] width 22 height 22
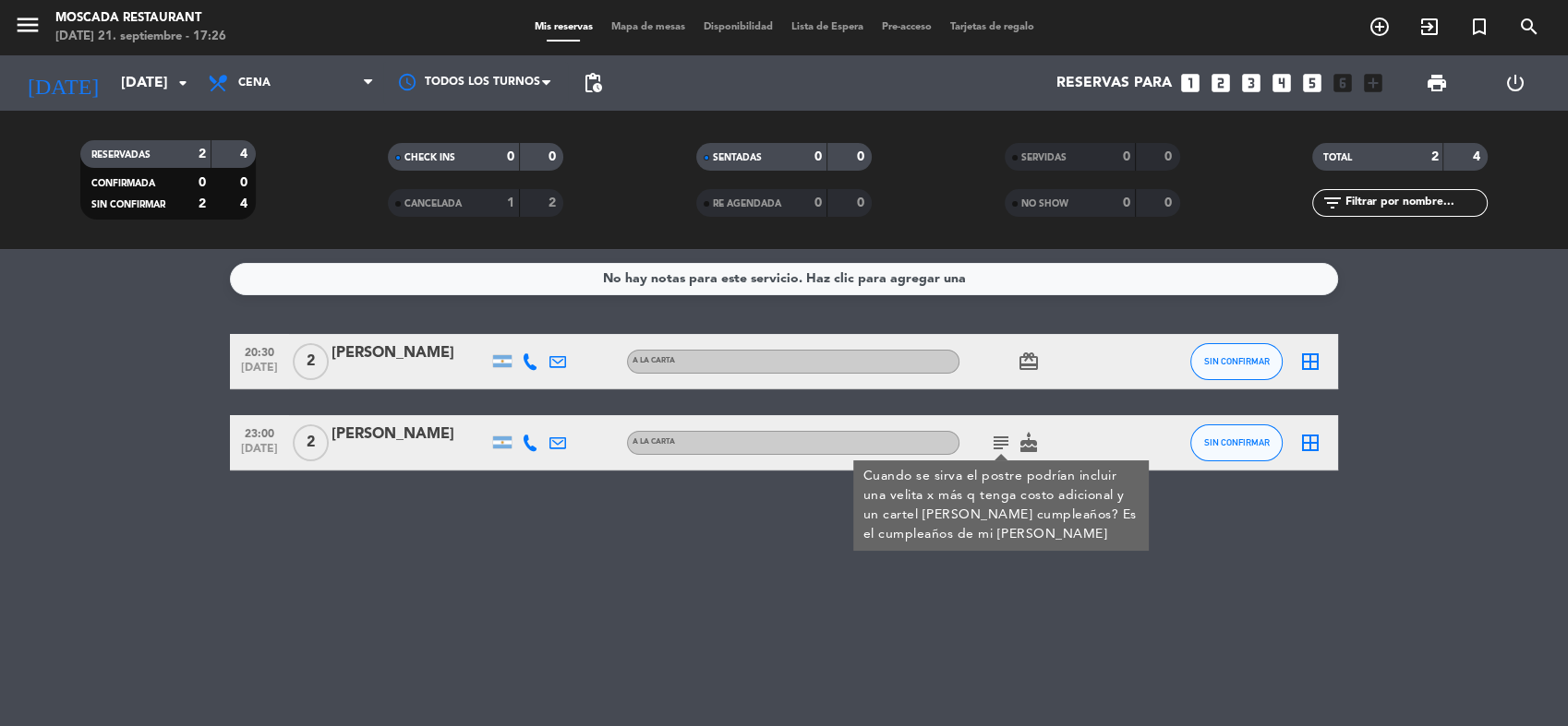
click at [469, 503] on div "No hay notas para este servicio. Haz clic para agregar una 20:30 [DATE] 2 [PERS…" at bounding box center [784, 487] width 1568 height 477
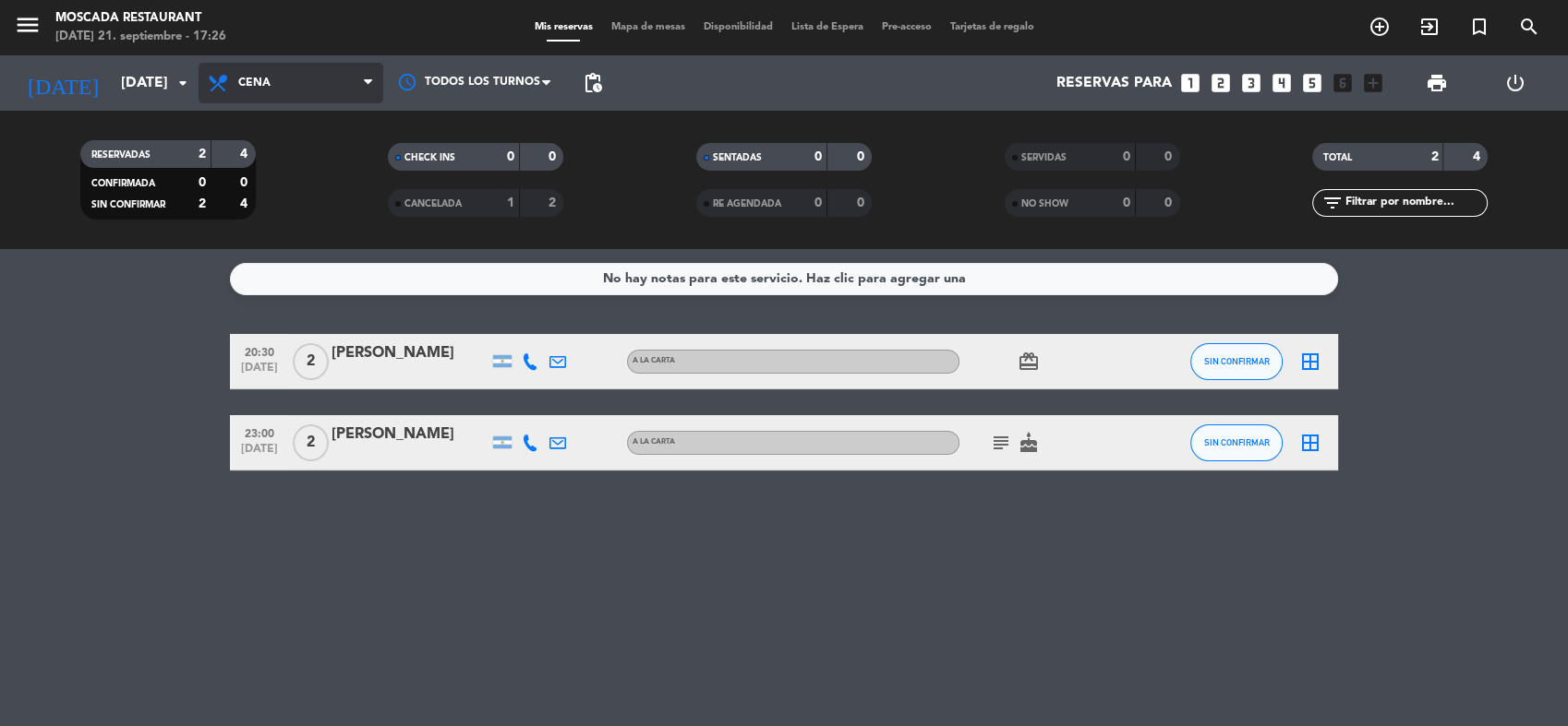
click at [310, 87] on span "Cena" at bounding box center [291, 83] width 185 height 41
click at [312, 245] on div "menu Moscada Restaurant [DATE] 21. septiembre - 17:26 Mis reservas Mapa de mesa…" at bounding box center [784, 124] width 1568 height 249
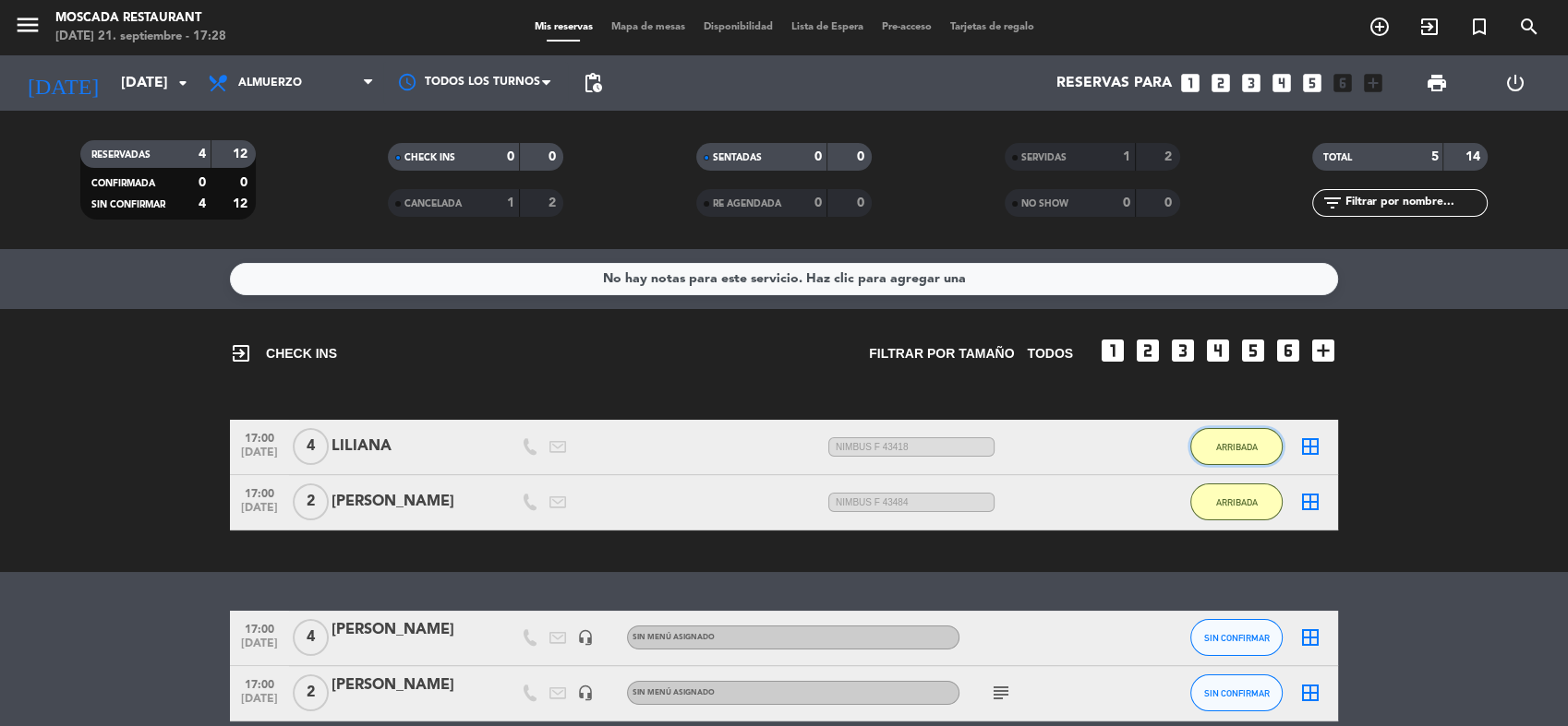
click at [1219, 443] on span "ARRIBADA" at bounding box center [1237, 447] width 42 height 10
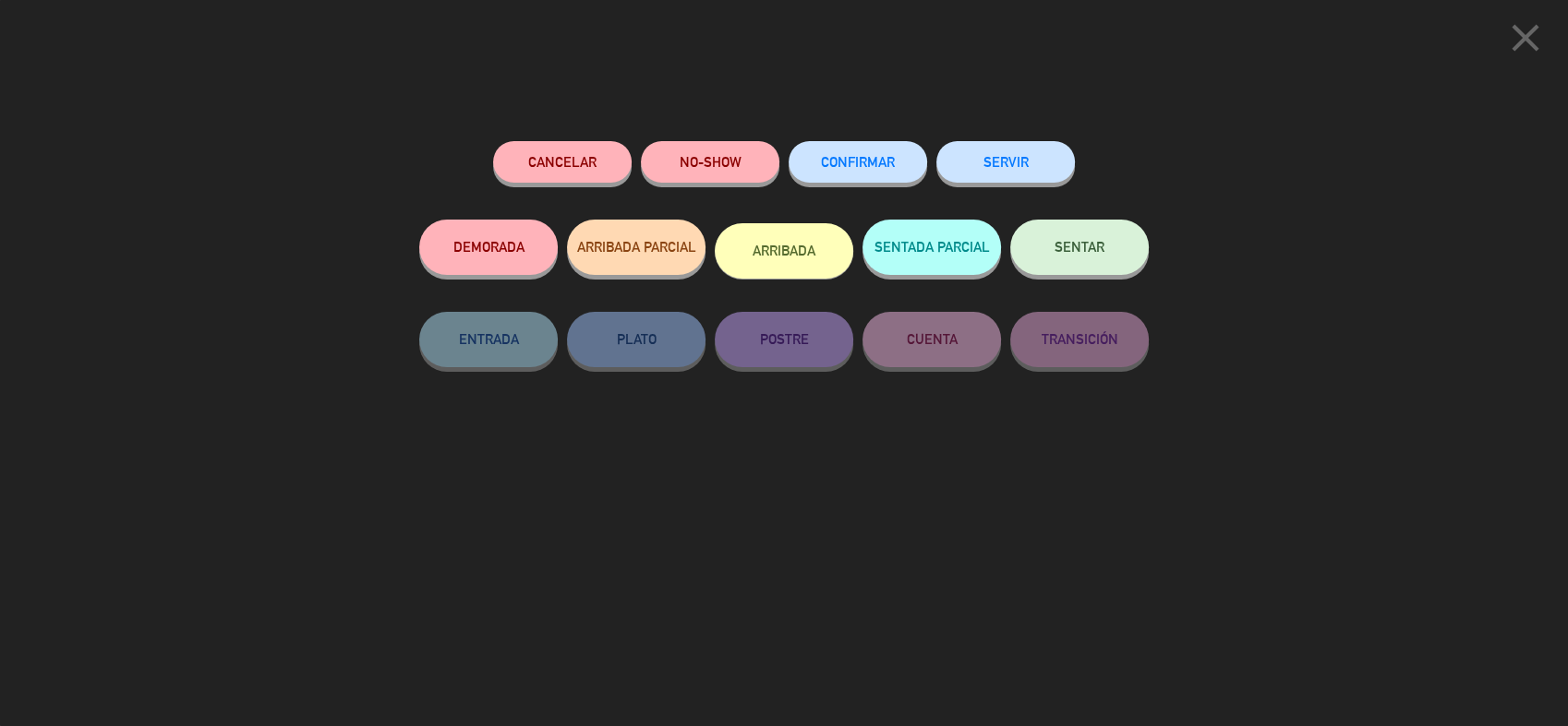
drag, startPoint x: 987, startPoint y: 173, endPoint x: 1013, endPoint y: 169, distance: 26.3
click at [988, 173] on button "SERVIR" at bounding box center [1006, 162] width 139 height 41
